Goal: Task Accomplishment & Management: Complete application form

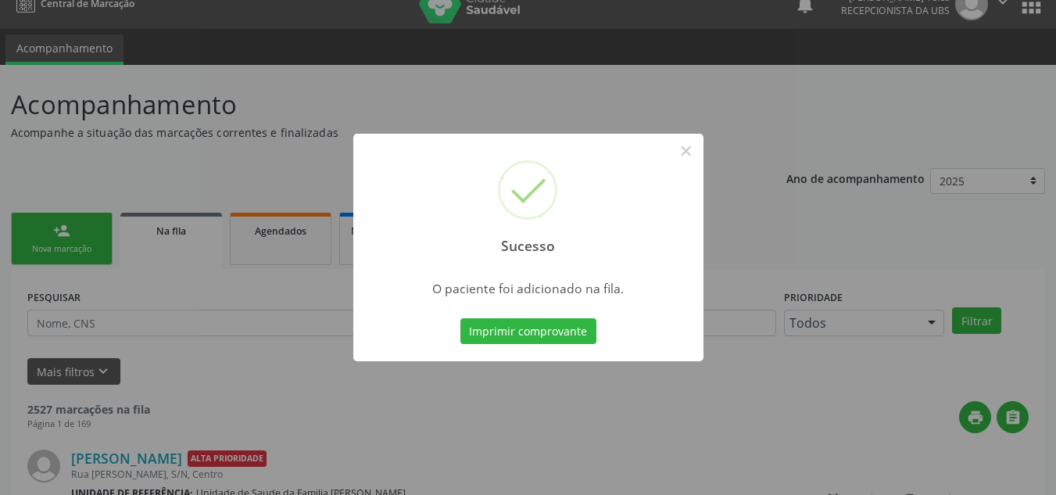
scroll to position [21, 0]
drag, startPoint x: 691, startPoint y: 147, endPoint x: 539, endPoint y: 191, distance: 157.8
click at [684, 151] on button "×" at bounding box center [686, 151] width 27 height 27
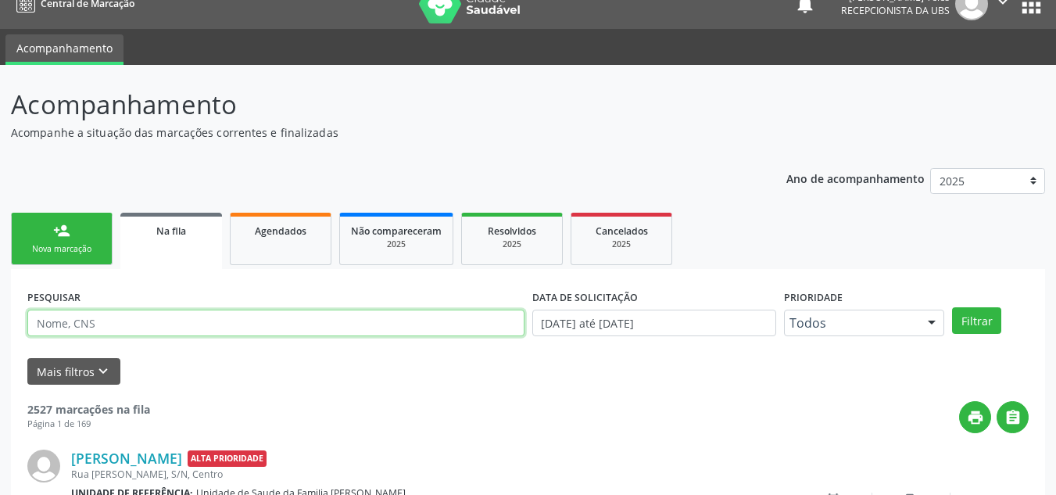
click at [110, 326] on input "text" at bounding box center [275, 322] width 497 height 27
type input "[PERSON_NAME]"
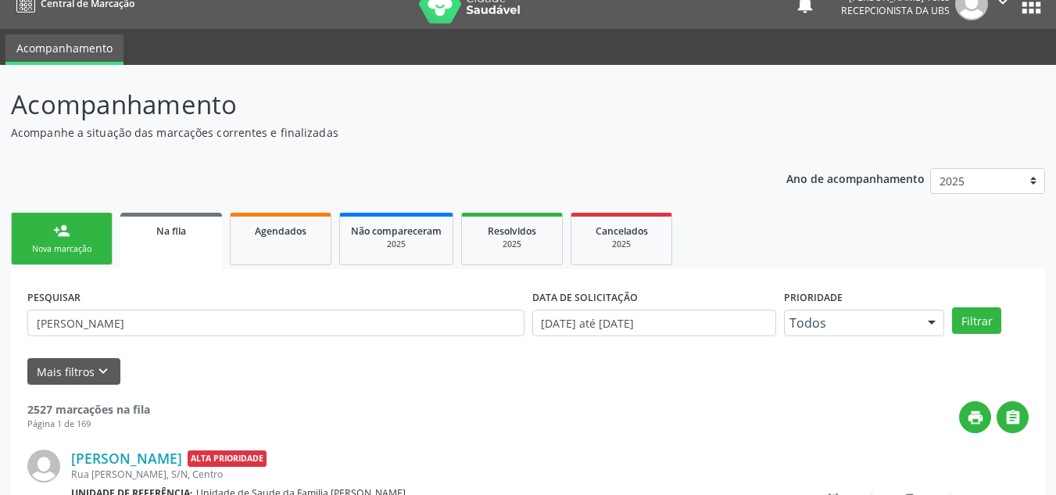
click at [91, 244] on div "Nova marcação" at bounding box center [62, 249] width 78 height 12
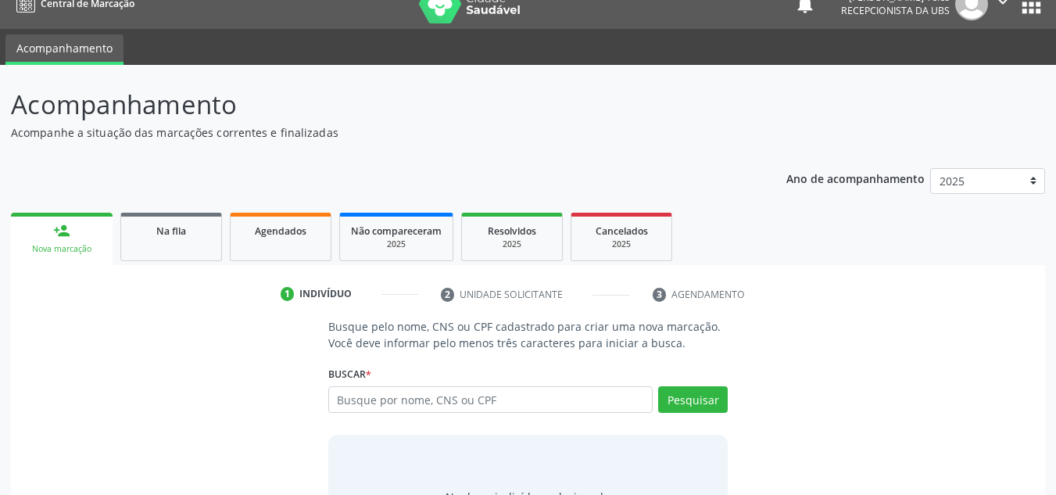
click at [72, 244] on div "Nova marcação" at bounding box center [62, 249] width 80 height 12
click at [460, 403] on input "text" at bounding box center [490, 399] width 325 height 27
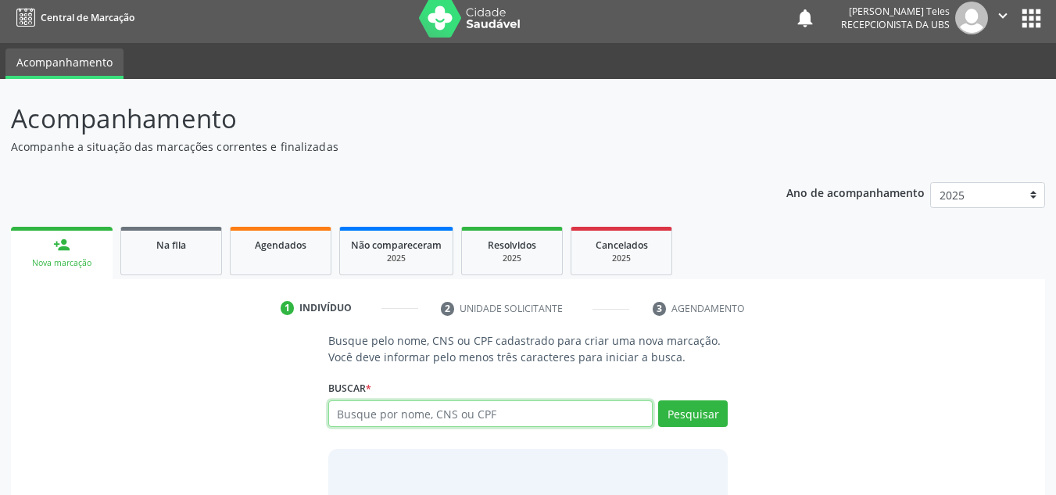
scroll to position [0, 0]
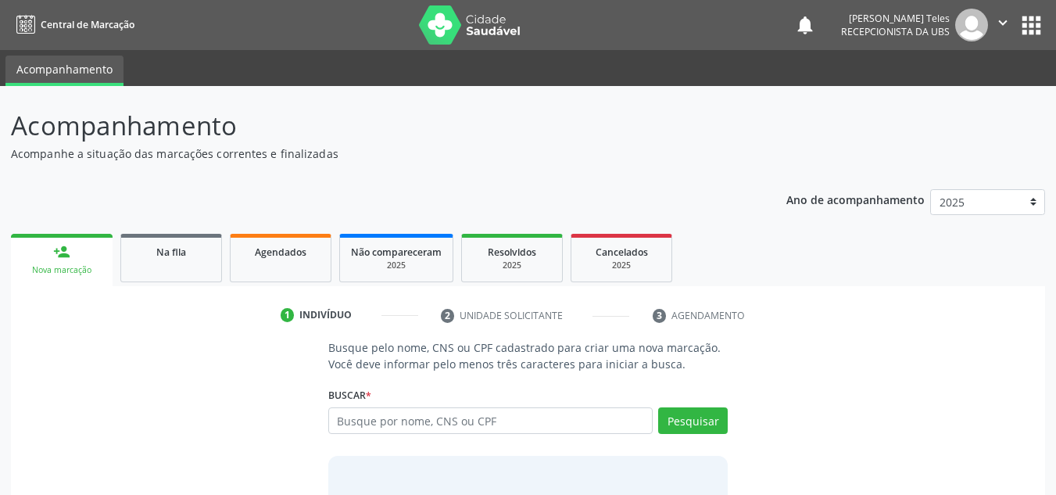
click at [67, 251] on div "person_add" at bounding box center [61, 251] width 17 height 17
click at [380, 420] on input "text" at bounding box center [490, 420] width 325 height 27
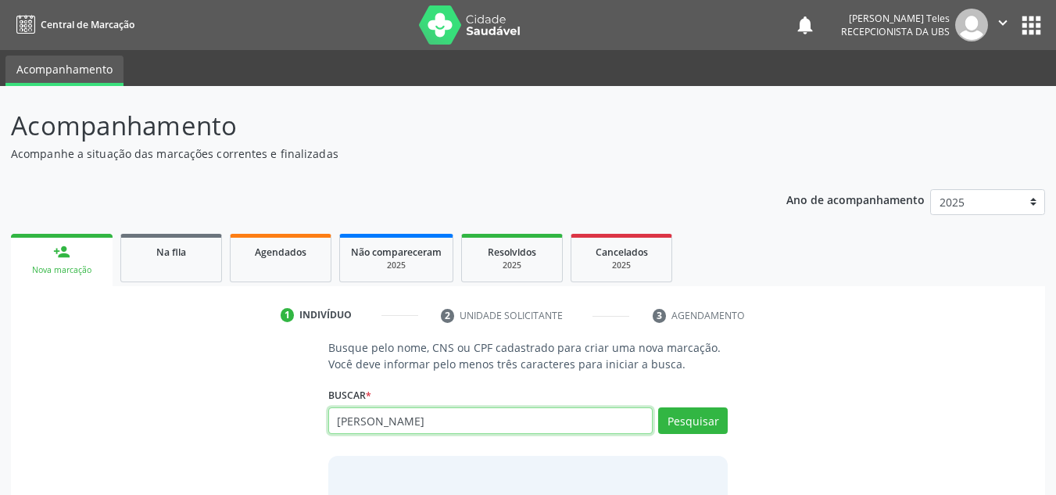
click at [384, 421] on input "JOAO VOTOR SILVA GOMES" at bounding box center [490, 420] width 325 height 27
type input "JOAO VITOR SILVA GOMES"
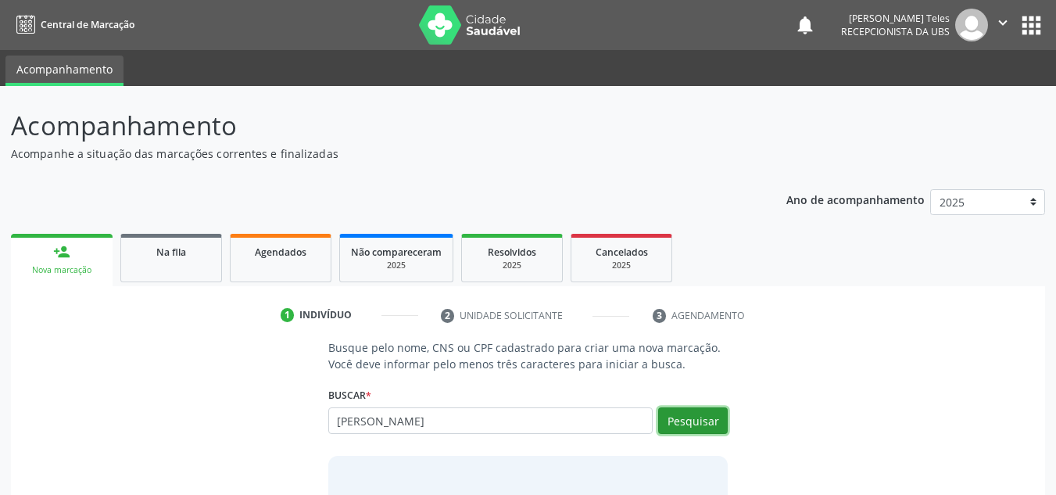
click at [681, 430] on button "Pesquisar" at bounding box center [693, 420] width 70 height 27
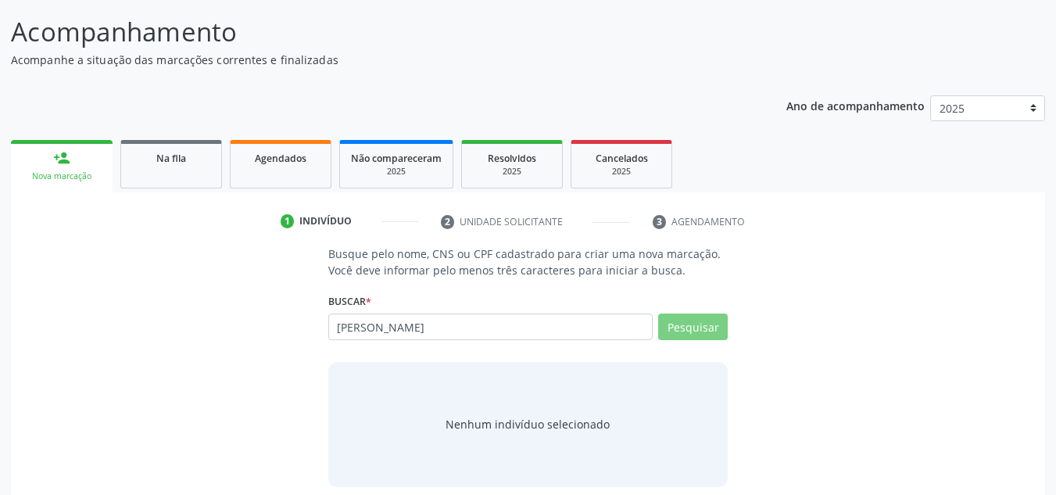
scroll to position [108, 0]
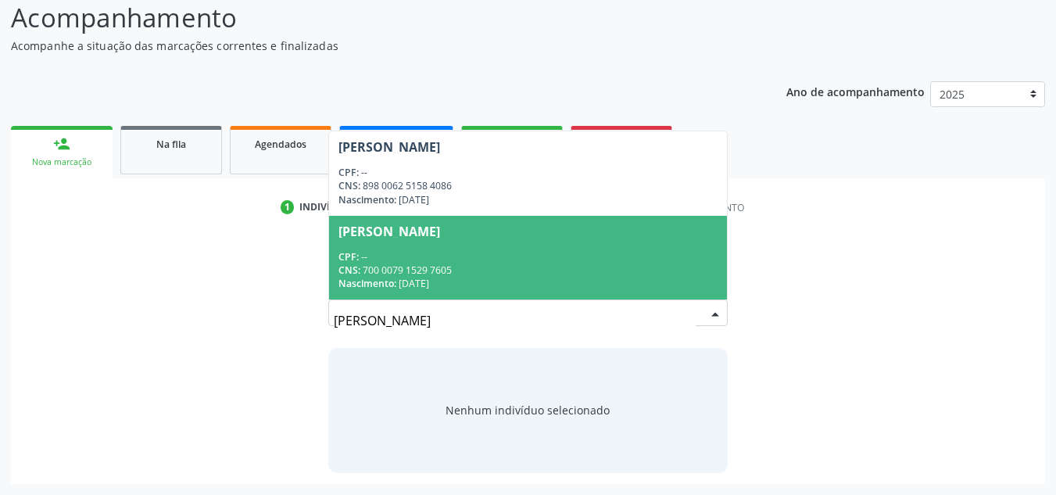
click at [498, 257] on div "CPF: --" at bounding box center [528, 256] width 380 height 13
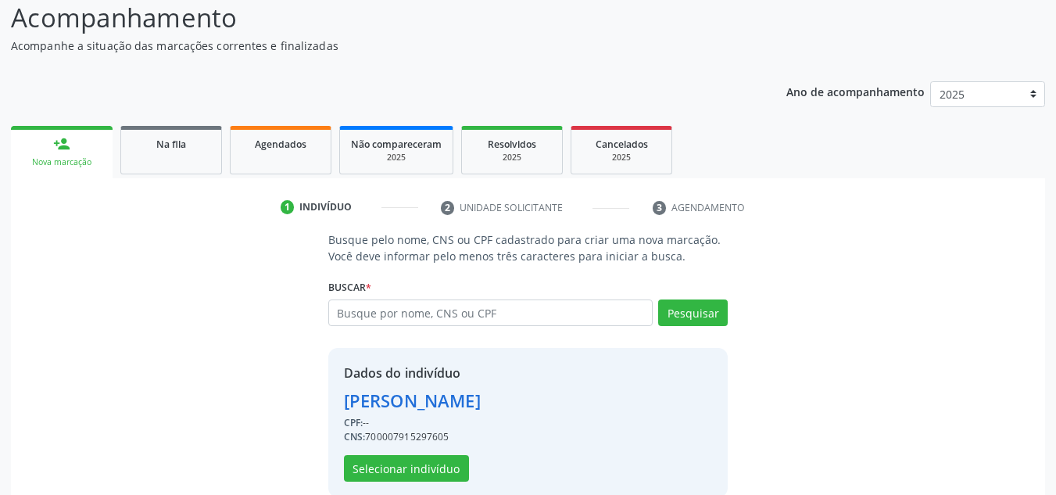
scroll to position [132, 0]
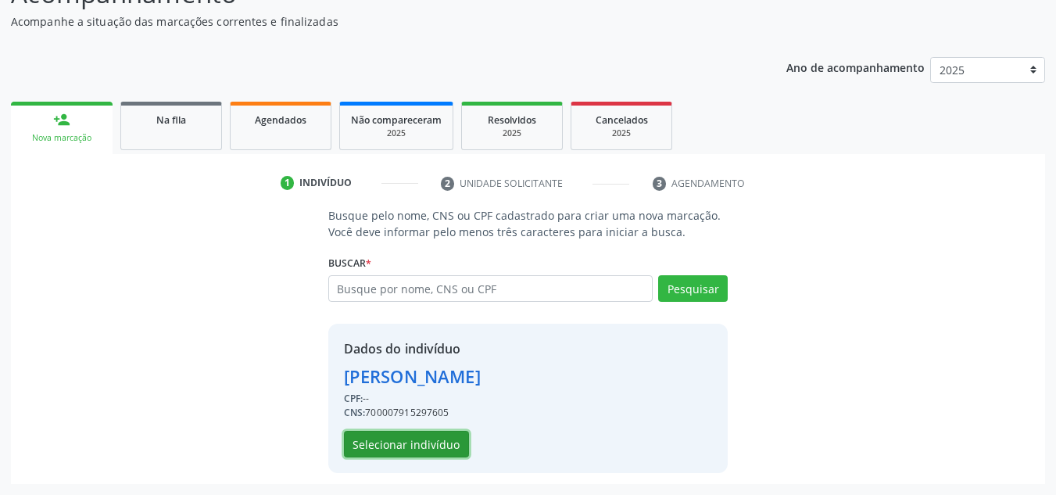
click at [419, 441] on button "Selecionar indivíduo" at bounding box center [406, 443] width 125 height 27
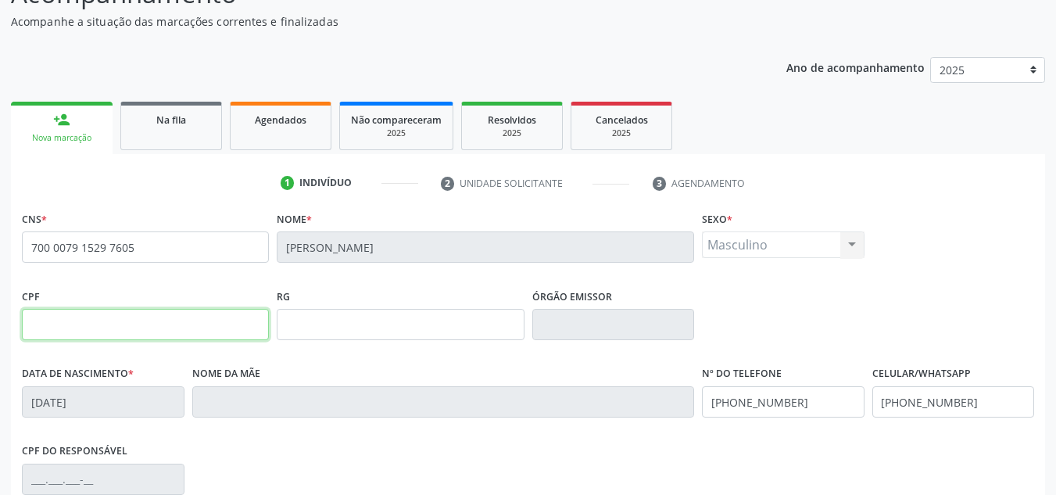
click at [56, 322] on input "text" at bounding box center [145, 324] width 247 height 31
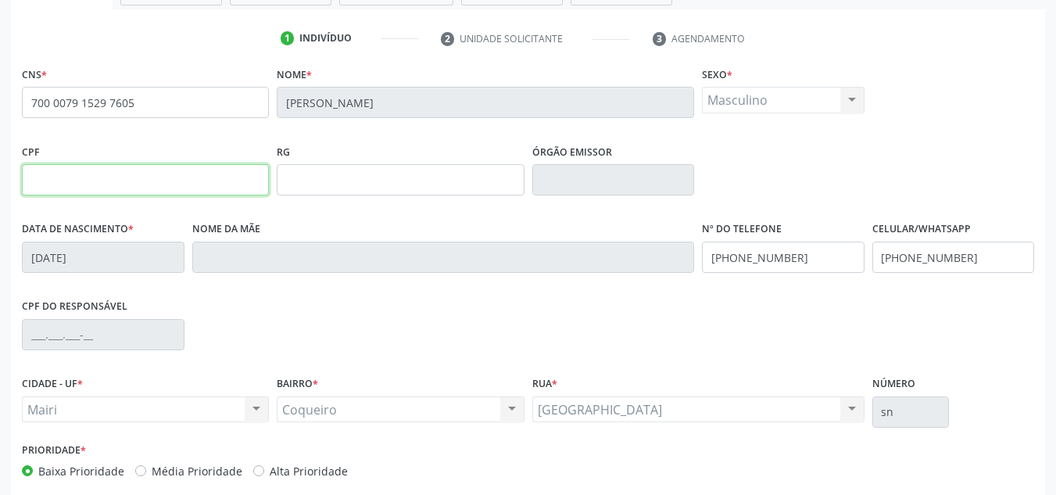
scroll to position [288, 0]
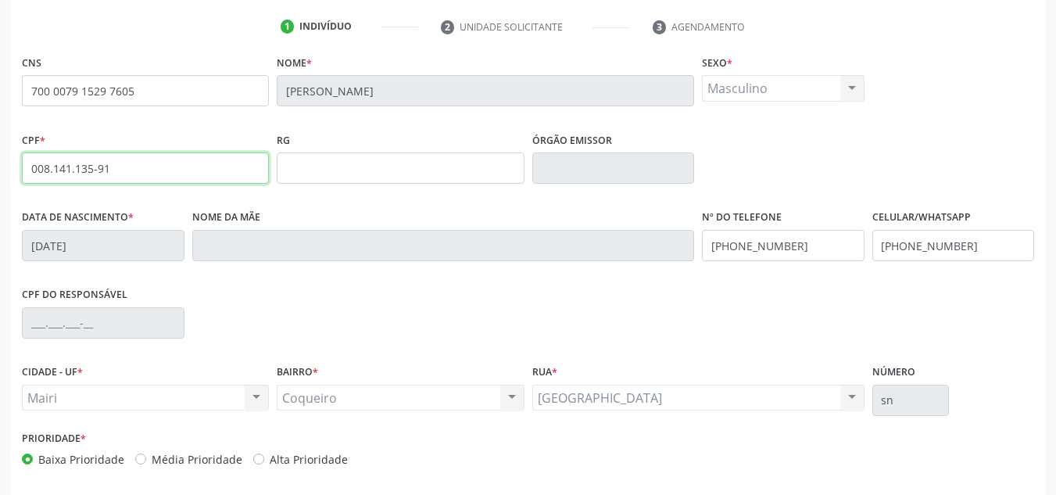
type input "008.141.135-91"
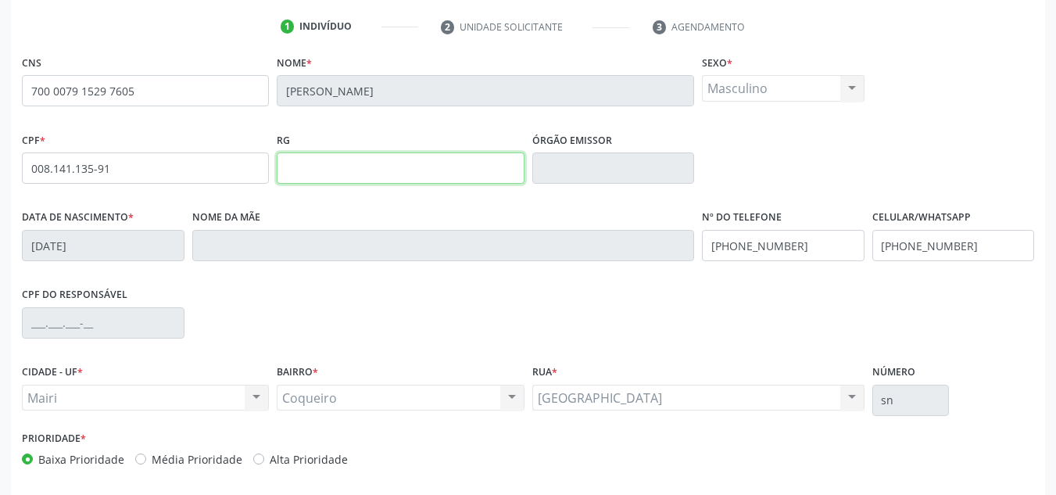
click at [370, 171] on input "text" at bounding box center [400, 167] width 247 height 31
type input "2457524636"
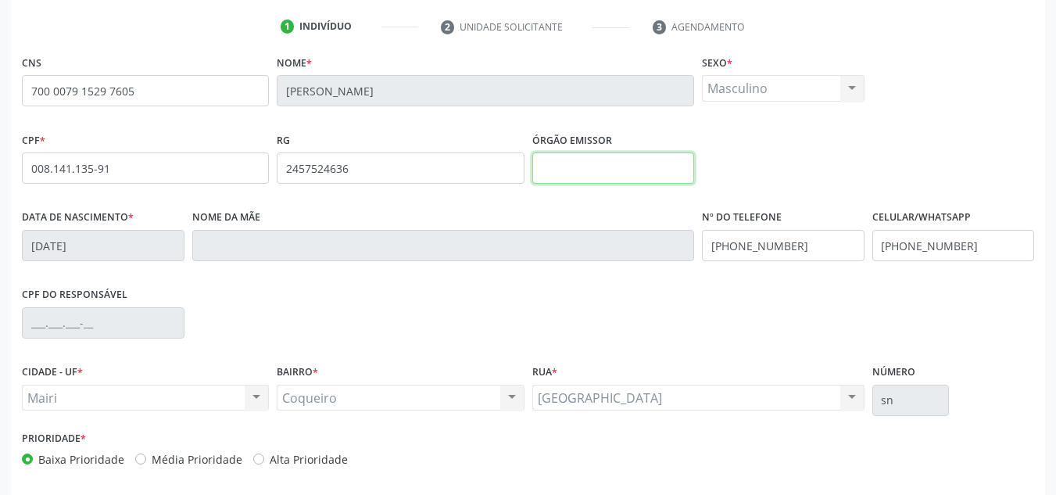
click at [606, 164] on input "text" at bounding box center [613, 167] width 163 height 31
type input "MAIRI"
click at [621, 301] on div "CPF do responsável" at bounding box center [528, 321] width 1020 height 77
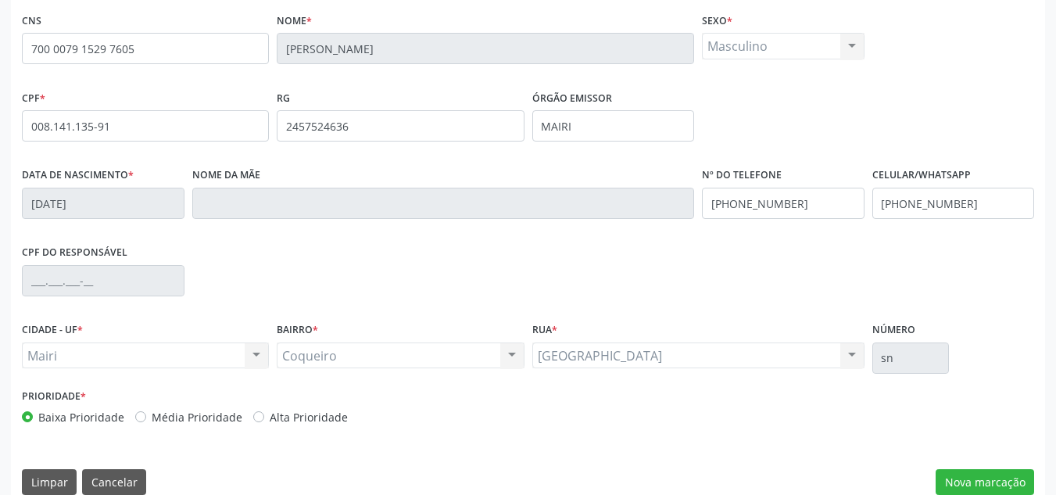
scroll to position [352, 0]
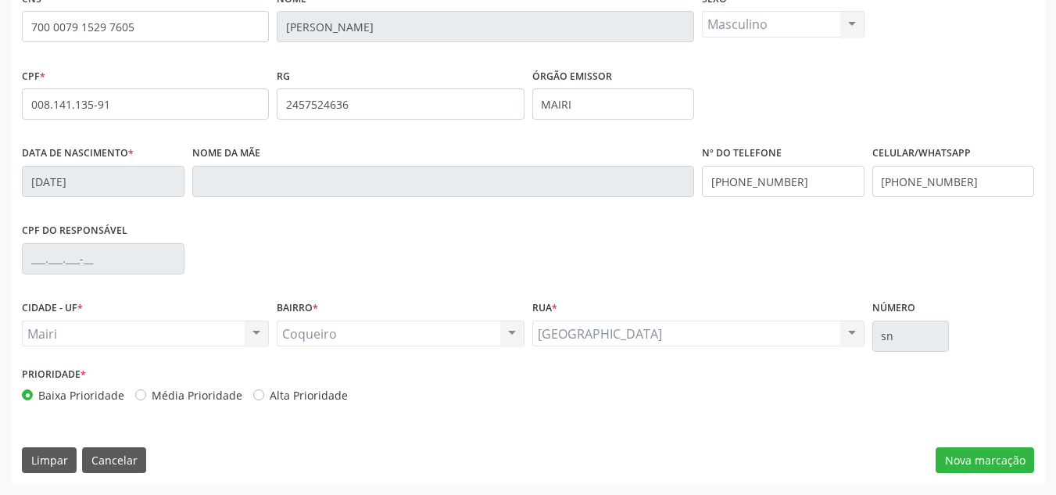
click at [152, 396] on label "Média Prioridade" at bounding box center [197, 395] width 91 height 16
click at [138, 396] on input "Média Prioridade" at bounding box center [140, 394] width 11 height 14
radio input "true"
click at [970, 456] on button "Nova marcação" at bounding box center [984, 460] width 98 height 27
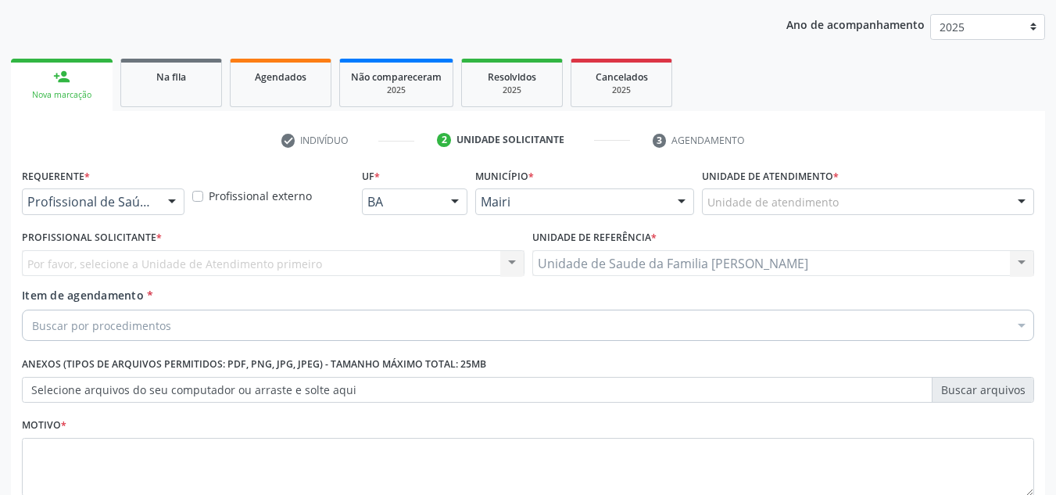
scroll to position [123, 0]
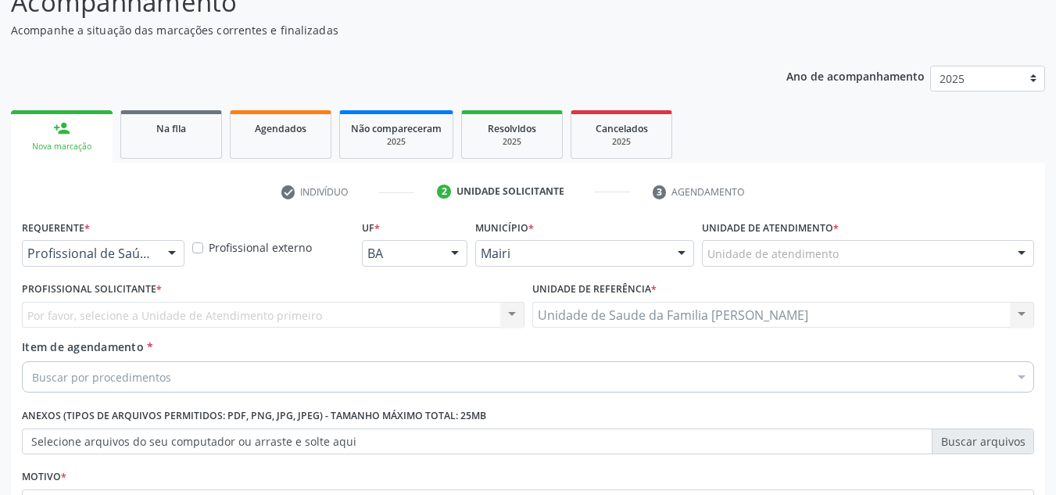
click at [1025, 256] on div at bounding box center [1020, 254] width 23 height 27
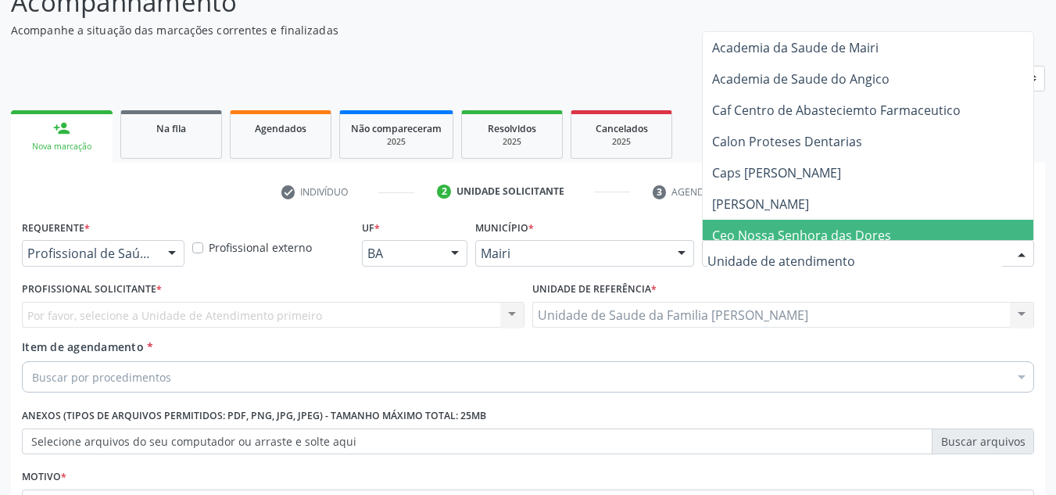
click at [765, 260] on input "text" at bounding box center [854, 260] width 295 height 31
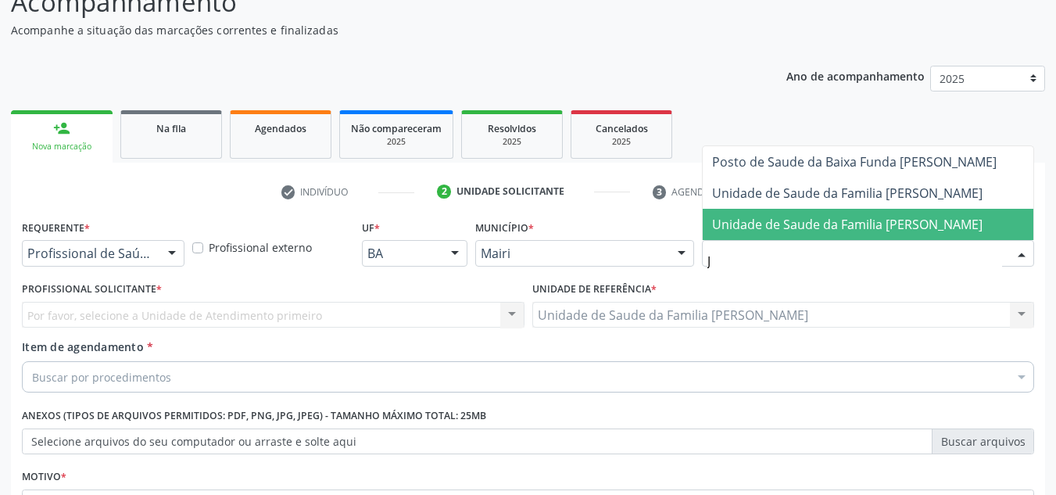
type input "[PERSON_NAME]"
click at [770, 216] on span "Unidade de Saude da Familia [PERSON_NAME]" at bounding box center [847, 224] width 270 height 17
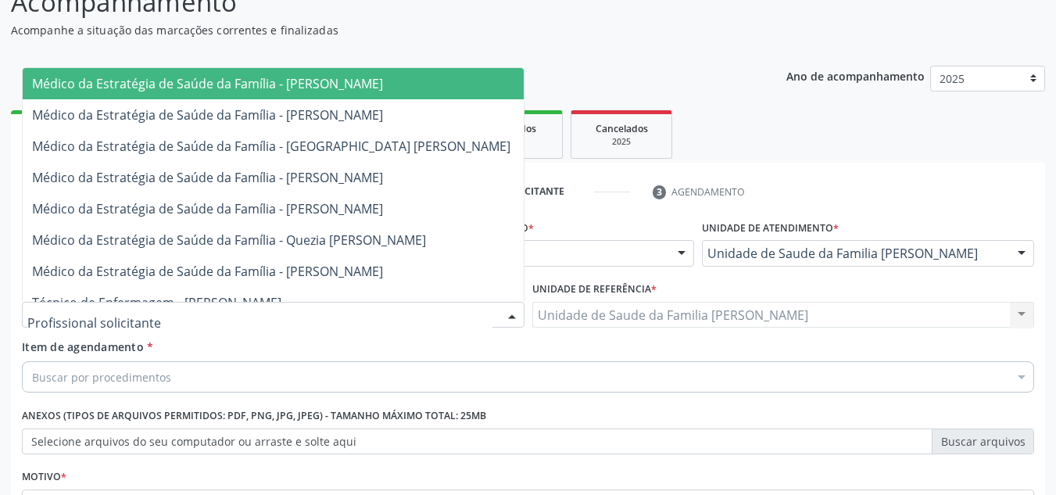
click at [176, 312] on div at bounding box center [273, 315] width 502 height 27
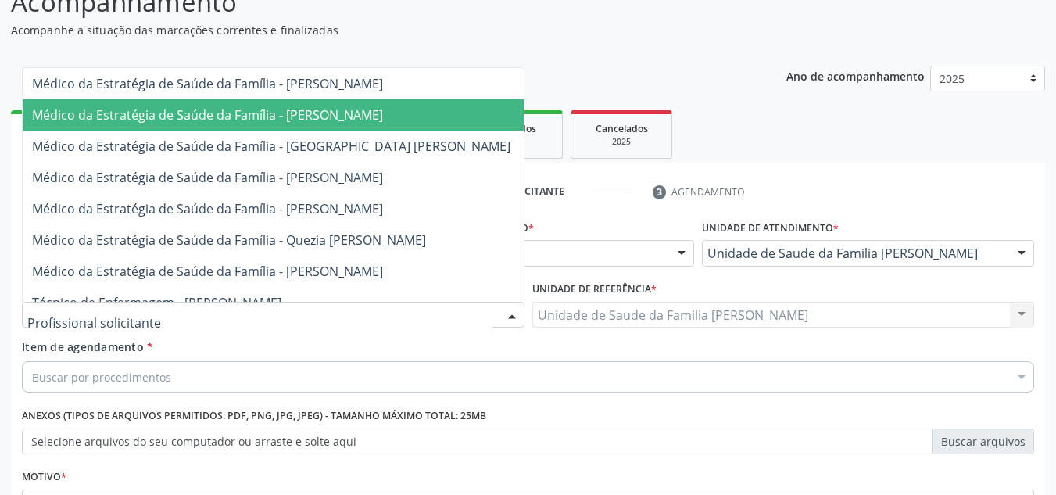
click at [277, 117] on span "Médico da Estratégia de Saúde da Família - Esther Dolores Martinez Valdes" at bounding box center [207, 114] width 351 height 17
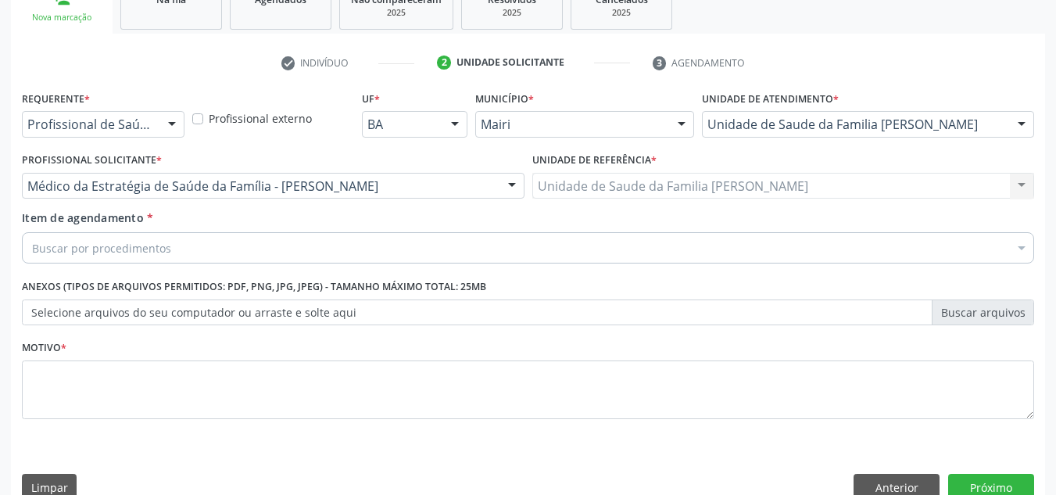
scroll to position [280, 0]
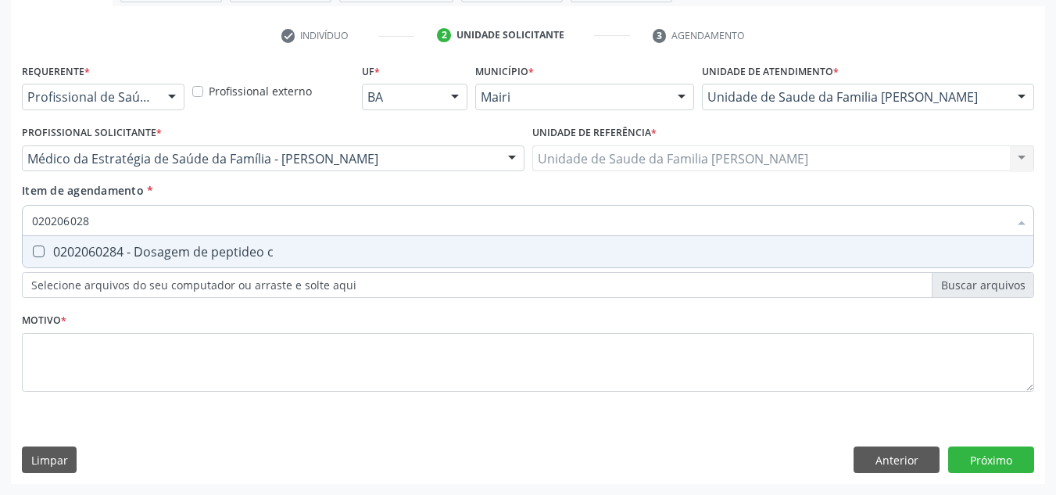
type input "0202060284"
click at [38, 250] on c at bounding box center [39, 251] width 12 height 12
click at [33, 250] on c "checkbox" at bounding box center [28, 251] width 10 height 10
checkbox c "true"
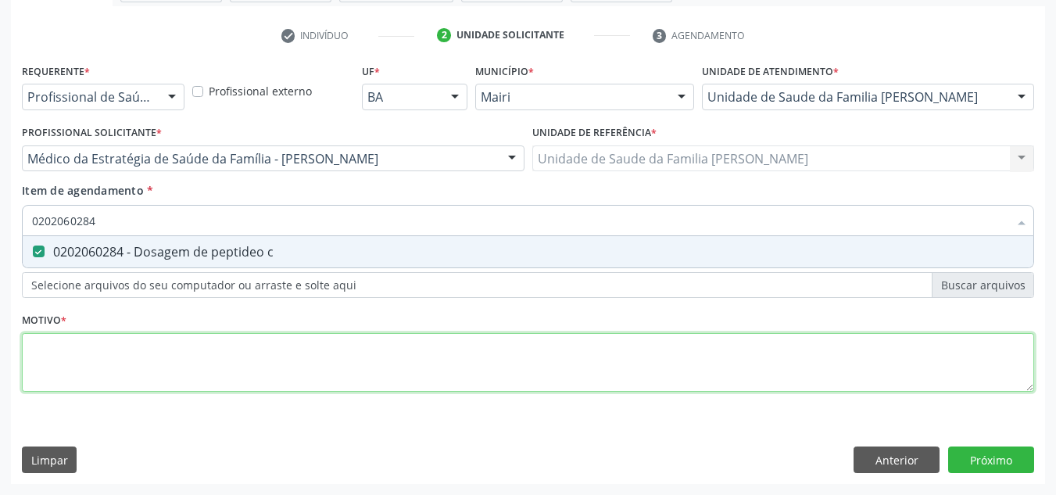
click at [90, 355] on div "Requerente * Profissional de Saúde Profissional de Saúde Paciente Nenhum result…" at bounding box center [528, 236] width 1012 height 354
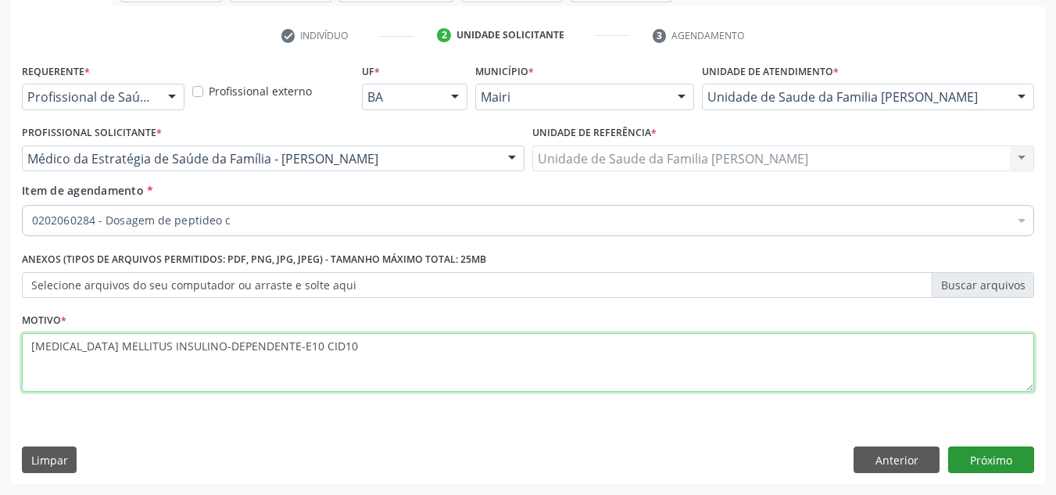
type textarea "DIABETES MELLITUS INSULINO-DEPENDENTE-E10 CID10"
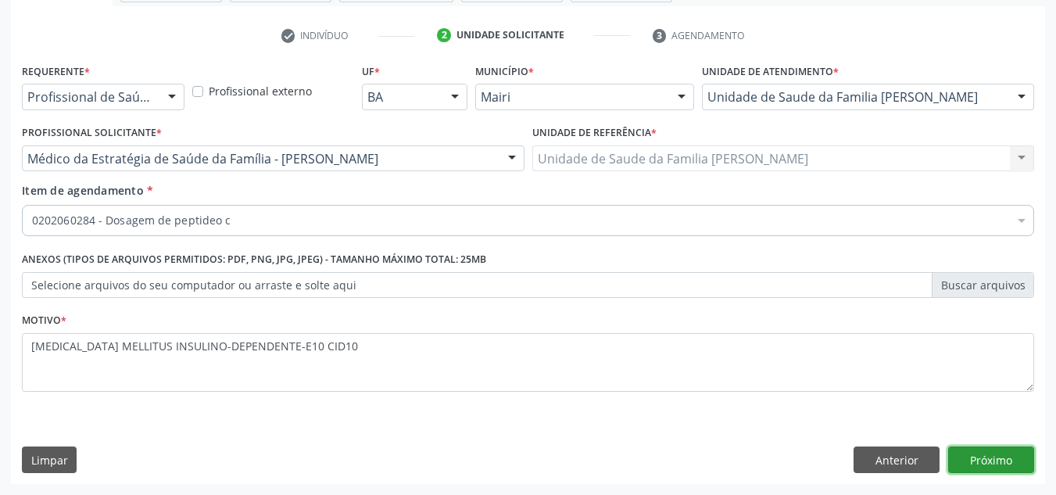
click at [974, 455] on button "Próximo" at bounding box center [991, 459] width 86 height 27
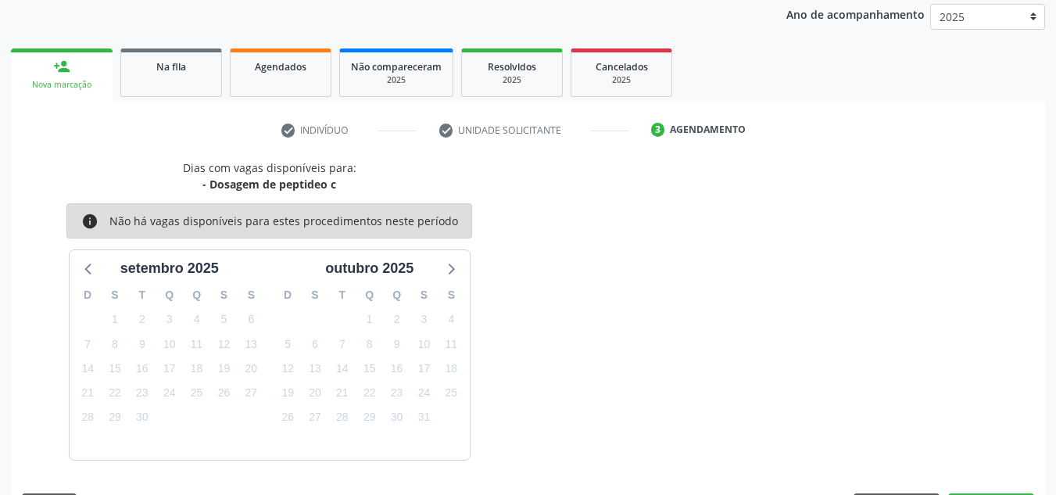
scroll to position [231, 0]
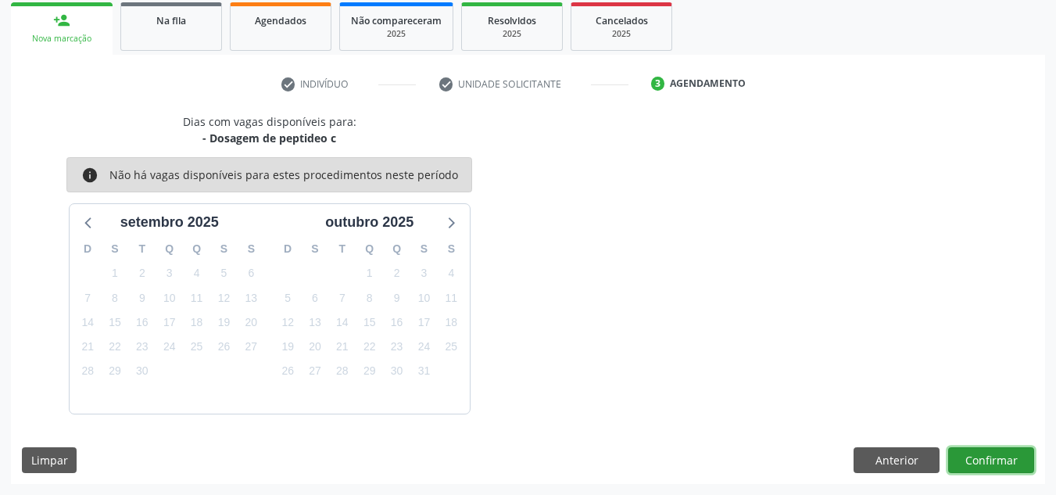
click at [986, 463] on button "Confirmar" at bounding box center [991, 460] width 86 height 27
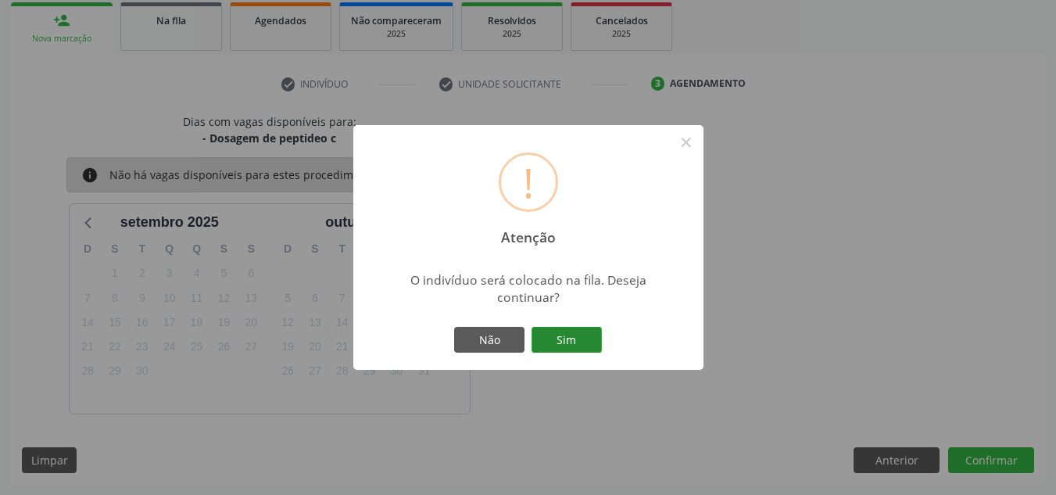
click at [558, 338] on button "Sim" at bounding box center [566, 340] width 70 height 27
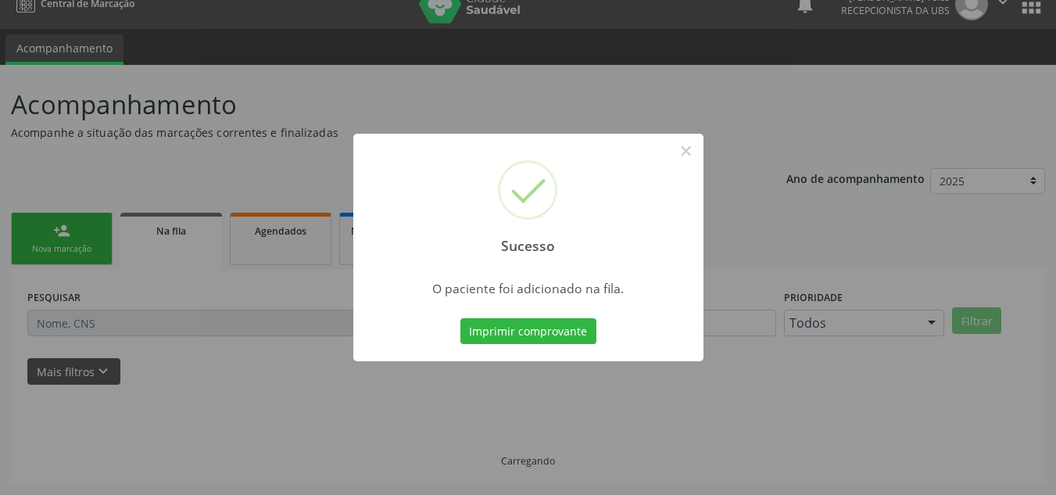
scroll to position [21, 0]
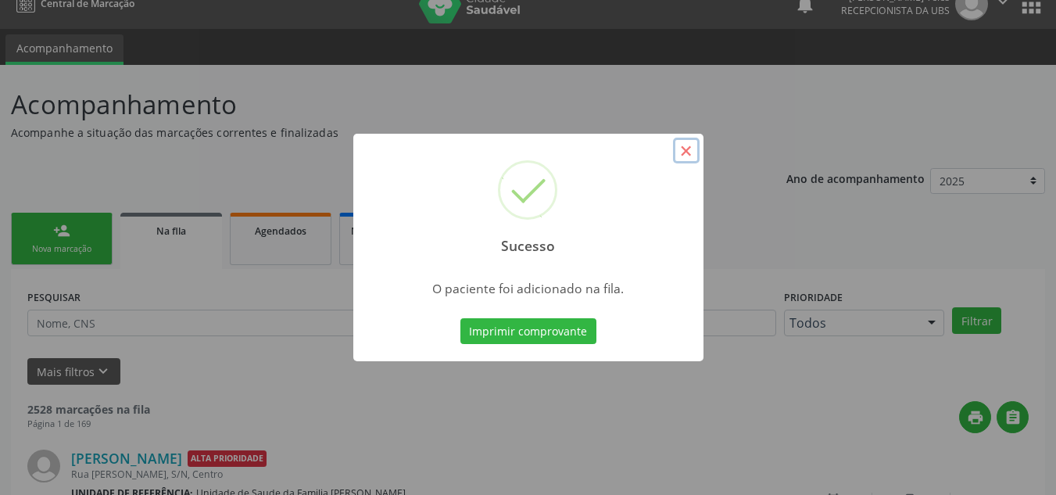
click at [681, 144] on button "×" at bounding box center [686, 151] width 27 height 27
